Goal: Information Seeking & Learning: Check status

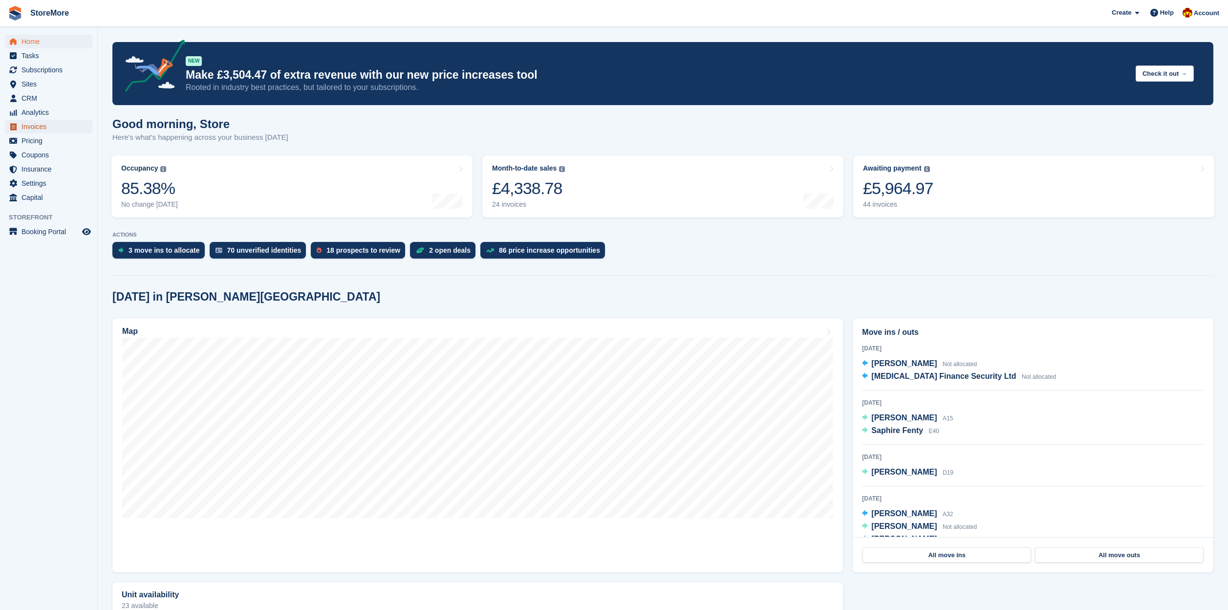
click at [44, 130] on span "Invoices" at bounding box center [51, 127] width 59 height 14
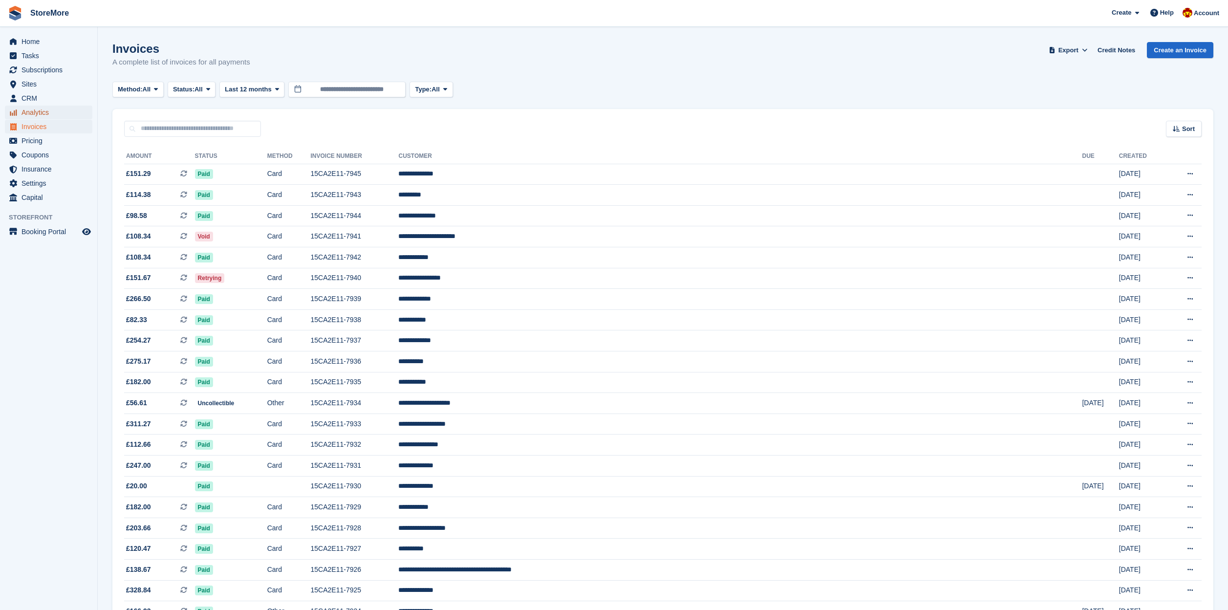
click at [44, 112] on span "Analytics" at bounding box center [51, 113] width 59 height 14
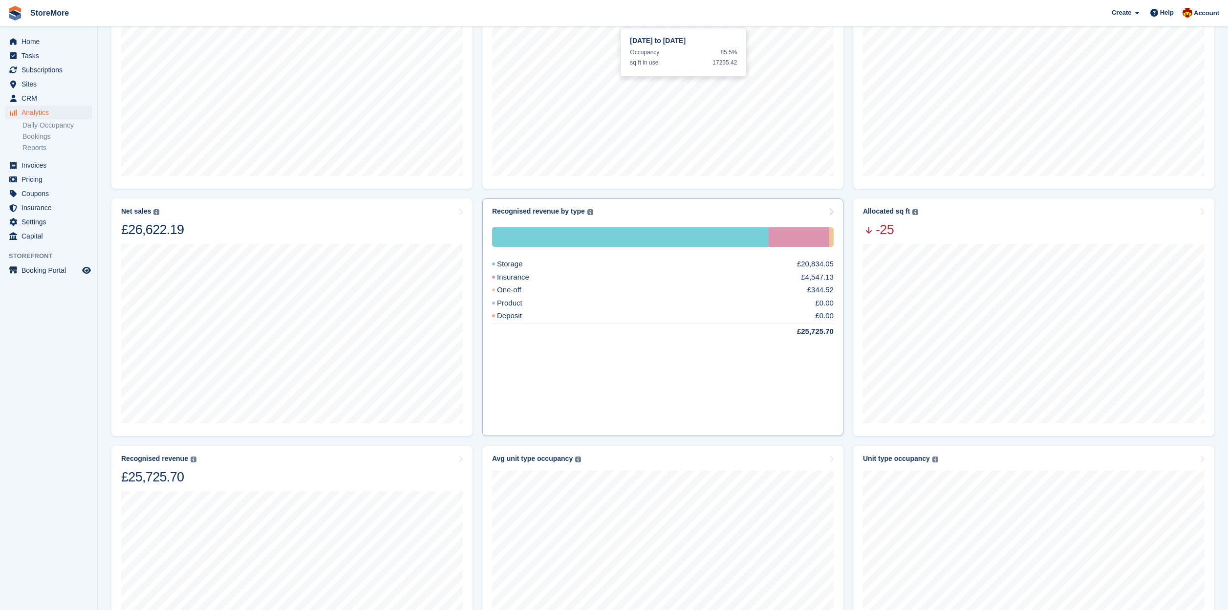
scroll to position [214, 0]
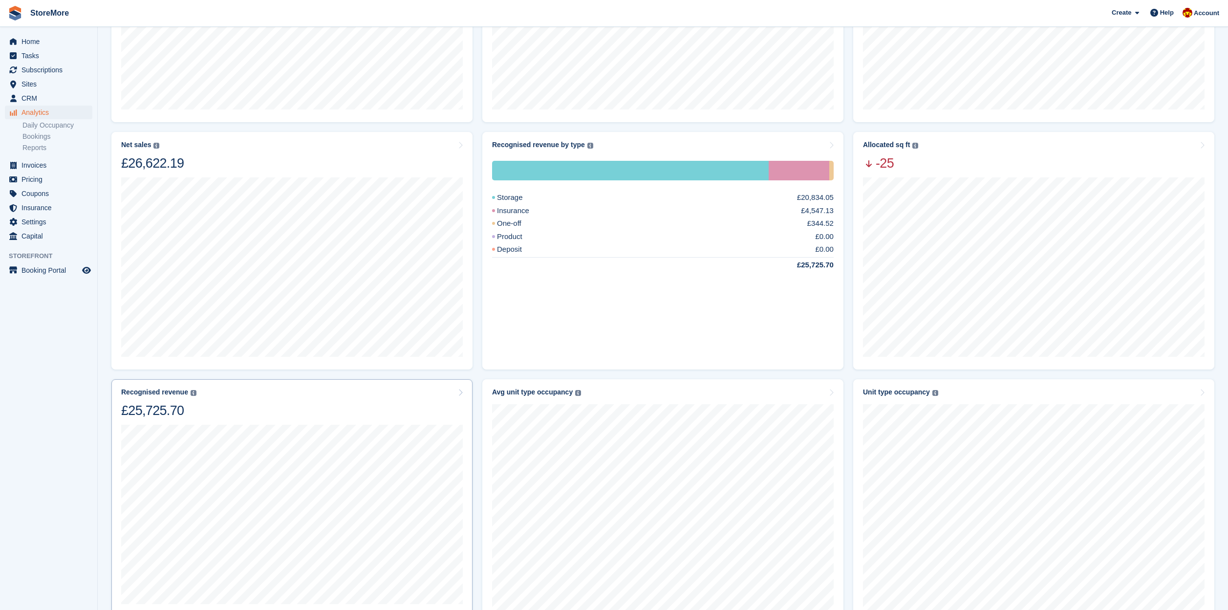
click at [338, 409] on div "Recognised revenue The sum of all finalised invoices, after discount and exclud…" at bounding box center [292, 403] width 342 height 31
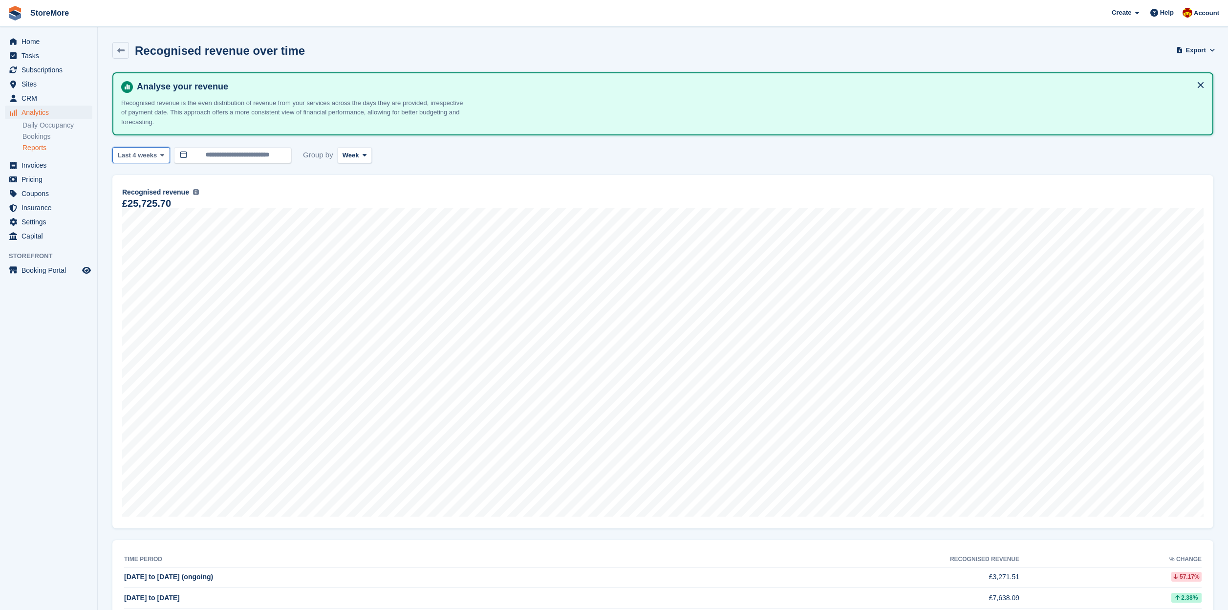
click at [163, 158] on span at bounding box center [162, 155] width 8 height 8
click at [245, 178] on div "[DATE] to [DATE] Recognised revenue £7,355.45 Recognised revenue The sum of all…" at bounding box center [662, 351] width 1101 height 353
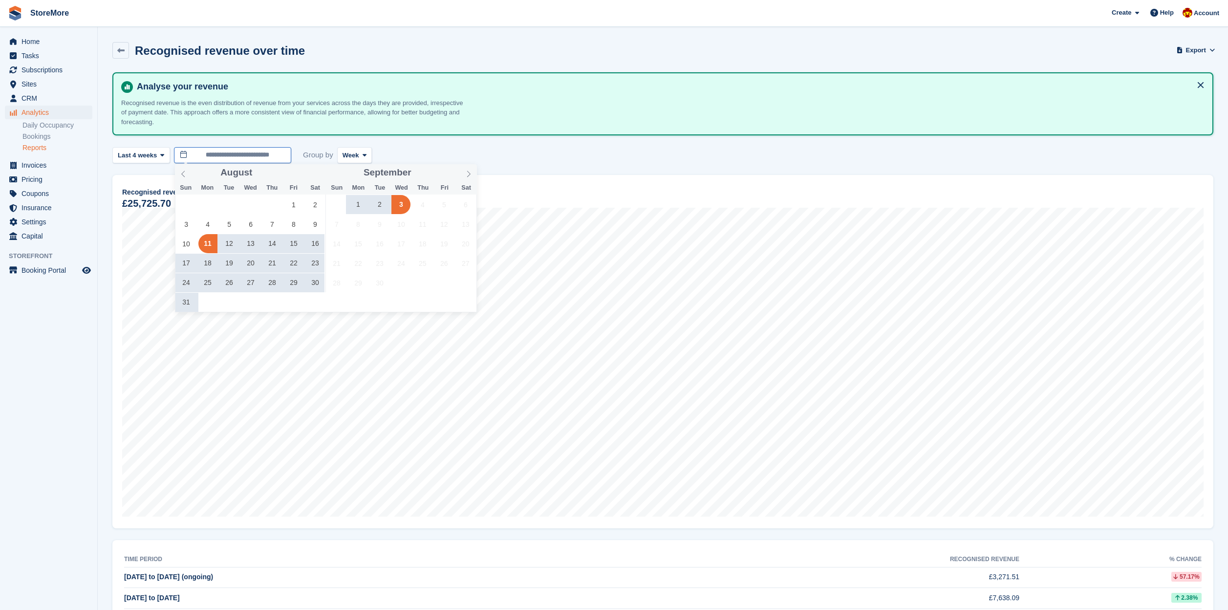
click at [283, 160] on input "**********" at bounding box center [232, 155] width 117 height 16
click at [270, 158] on input "**********" at bounding box center [232, 155] width 117 height 16
click at [367, 156] on icon at bounding box center [365, 155] width 4 height 6
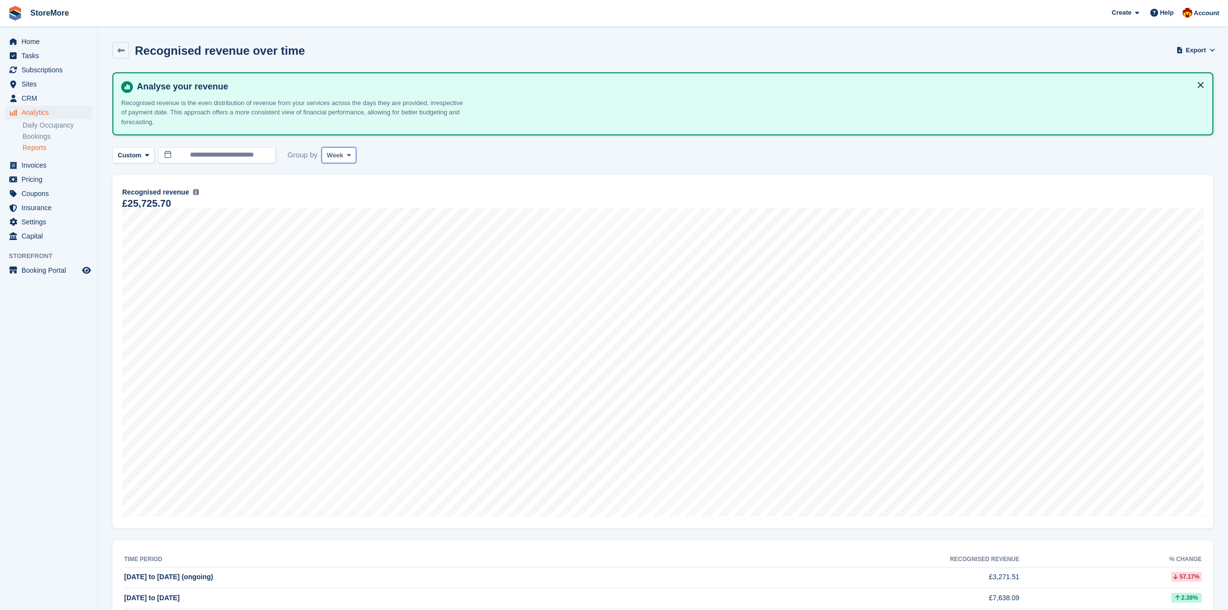
click at [353, 155] on span at bounding box center [349, 155] width 8 height 8
click at [345, 213] on link "Month" at bounding box center [368, 214] width 85 height 18
click at [256, 154] on input "**********" at bounding box center [216, 155] width 117 height 16
click at [151, 159] on button "Custom" at bounding box center [133, 155] width 42 height 16
click at [148, 153] on icon at bounding box center [147, 155] width 4 height 6
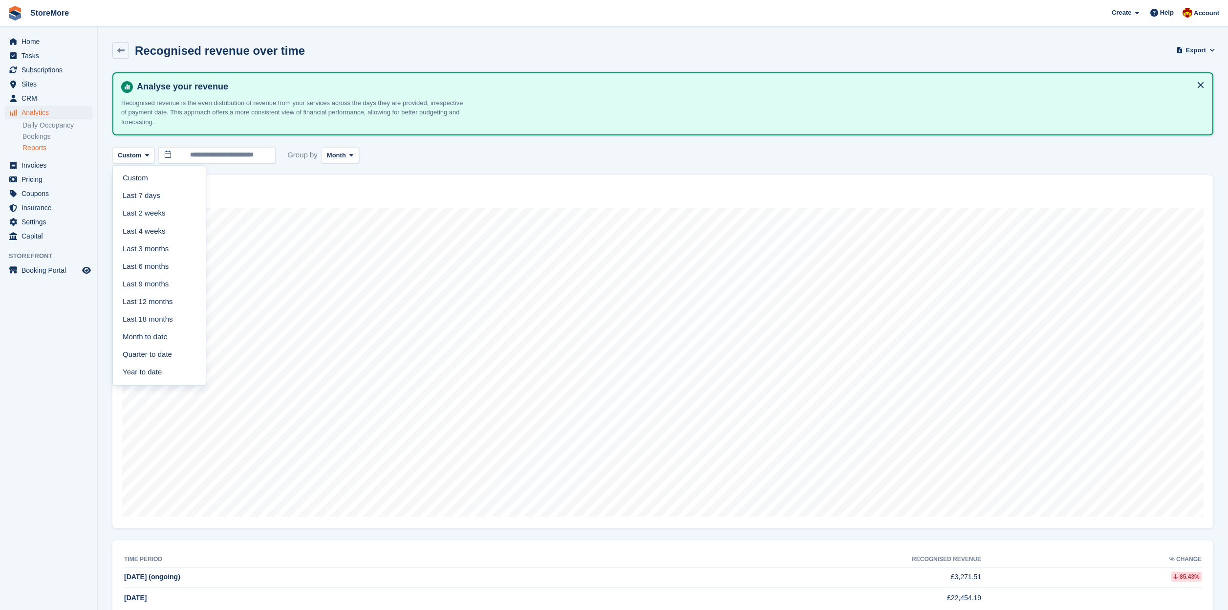
click at [161, 252] on link "Last 3 months" at bounding box center [159, 249] width 85 height 18
click at [168, 156] on icon at bounding box center [166, 155] width 4 height 6
click at [165, 250] on link "Last 6 months" at bounding box center [159, 249] width 85 height 18
